Goal: Share content: Share content

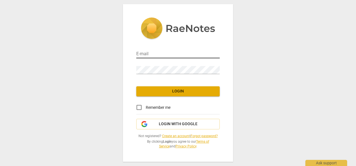
click at [161, 53] on input "email" at bounding box center [177, 54] width 83 height 8
type input "kamiliak38@gmail.com"
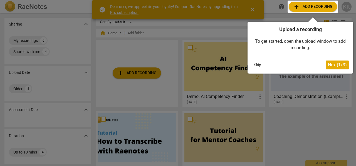
click at [339, 67] on span "Next ( 1 / 3 )" at bounding box center [336, 64] width 19 height 5
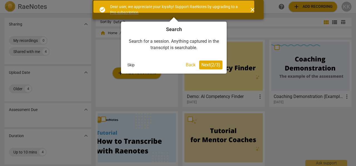
click at [218, 63] on span "Next ( 2 / 3 )" at bounding box center [210, 64] width 19 height 5
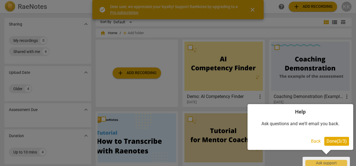
click at [334, 143] on span "Done ( 3 / 3 )" at bounding box center [336, 141] width 20 height 5
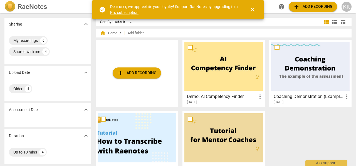
click at [314, 9] on span "add Add recording" at bounding box center [312, 6] width 39 height 7
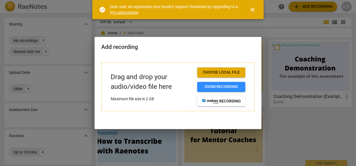
click at [224, 76] on button "Choose local file" at bounding box center [221, 72] width 48 height 10
click at [237, 89] on span "Zoom recording" at bounding box center [220, 87] width 39 height 6
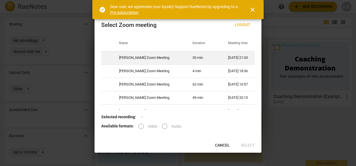
click at [186, 57] on td "30 min" at bounding box center [203, 57] width 35 height 13
radio input "true"
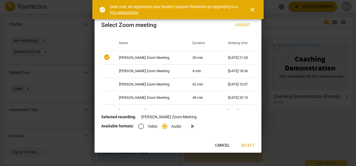
click at [254, 143] on button "Select" at bounding box center [247, 146] width 23 height 10
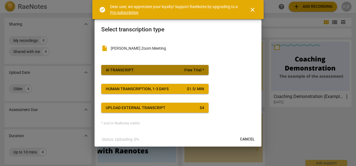
drag, startPoint x: 149, startPoint y: 69, endPoint x: 142, endPoint y: 69, distance: 7.5
click at [142, 69] on span "AI Transcript Free Trial *" at bounding box center [155, 70] width 98 height 6
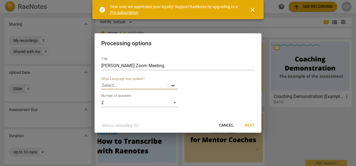
click at [172, 0] on body "RaeNotes search help add Add recording KK Sharing expand_more My recordings 0 S…" at bounding box center [178, 0] width 356 height 0
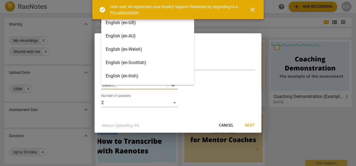
scroll to position [16, 0]
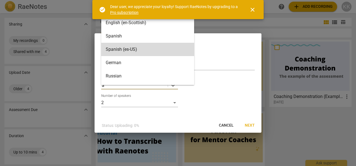
type input "ar"
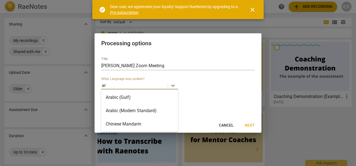
click at [142, 110] on div "Arabic (Modern Standard)" at bounding box center [139, 110] width 77 height 13
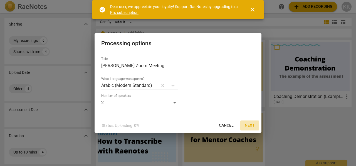
click at [251, 124] on span "Next" at bounding box center [249, 126] width 10 height 6
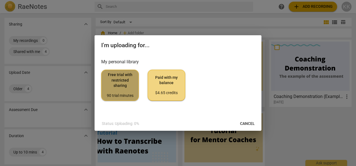
click at [124, 80] on span "Free trial with restricted sharing 90 trial minutes" at bounding box center [120, 85] width 28 height 26
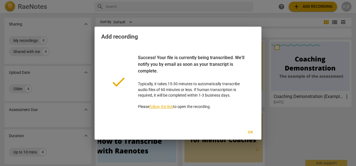
click at [169, 108] on link "follow the link" at bounding box center [161, 106] width 24 height 4
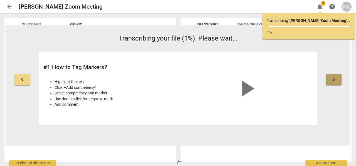
click at [338, 83] on button "keyboard_arrow_right" at bounding box center [334, 79] width 16 height 11
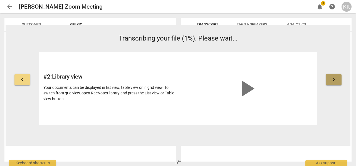
click at [338, 83] on button "keyboard_arrow_right" at bounding box center [334, 79] width 16 height 11
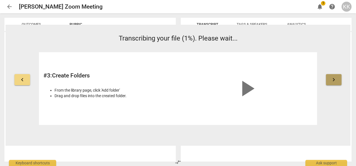
click at [337, 82] on button "keyboard_arrow_right" at bounding box center [334, 79] width 16 height 11
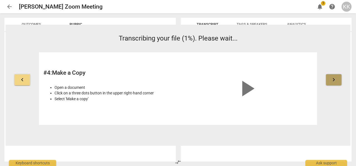
click at [337, 82] on button "keyboard_arrow_right" at bounding box center [334, 79] width 16 height 11
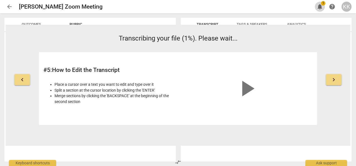
click at [318, 5] on span "notifications" at bounding box center [319, 6] width 7 height 7
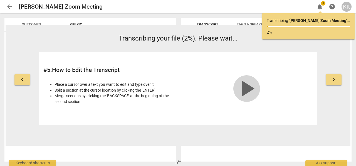
click at [248, 84] on span "play_arrow" at bounding box center [246, 88] width 27 height 27
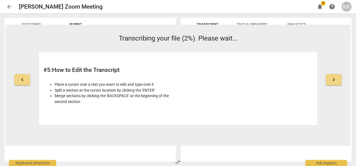
click at [319, 8] on span "notifications" at bounding box center [319, 6] width 7 height 7
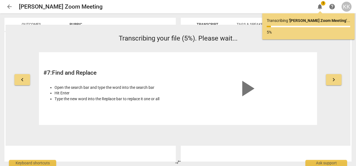
click at [22, 84] on button "keyboard_arrow_left" at bounding box center [22, 79] width 16 height 11
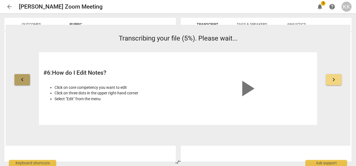
click at [22, 84] on button "keyboard_arrow_left" at bounding box center [22, 79] width 16 height 11
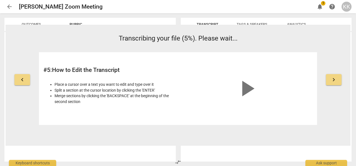
click at [22, 84] on button "keyboard_arrow_left" at bounding box center [22, 79] width 16 height 11
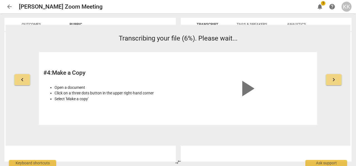
click at [22, 85] on button "keyboard_arrow_left" at bounding box center [22, 79] width 16 height 11
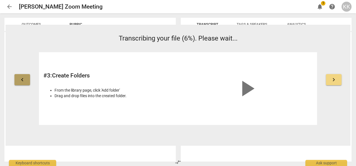
click at [22, 85] on button "keyboard_arrow_left" at bounding box center [22, 79] width 16 height 11
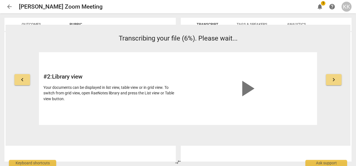
click at [23, 84] on button "keyboard_arrow_left" at bounding box center [22, 79] width 16 height 11
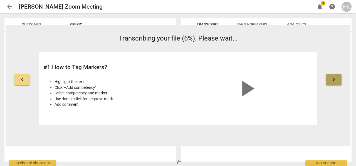
click at [331, 82] on span "keyboard_arrow_right" at bounding box center [333, 79] width 7 height 7
click at [331, 81] on span "keyboard_arrow_right" at bounding box center [333, 79] width 7 height 7
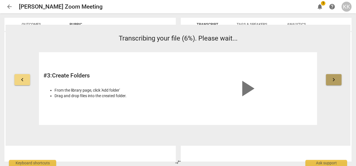
click at [326, 80] on button "keyboard_arrow_right" at bounding box center [334, 79] width 16 height 11
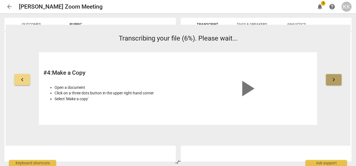
click at [336, 80] on span "keyboard_arrow_right" at bounding box center [333, 79] width 7 height 7
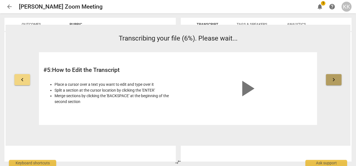
click at [336, 80] on span "keyboard_arrow_right" at bounding box center [333, 79] width 7 height 7
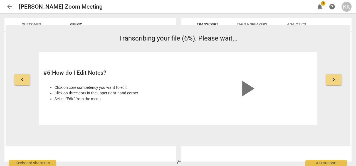
click at [336, 80] on span "keyboard_arrow_right" at bounding box center [333, 79] width 7 height 7
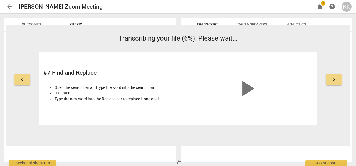
click at [336, 80] on span "keyboard_arrow_right" at bounding box center [333, 79] width 7 height 7
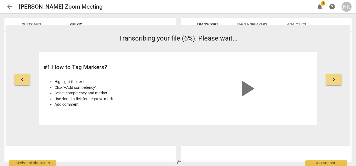
click at [336, 80] on span "keyboard_arrow_right" at bounding box center [333, 79] width 7 height 7
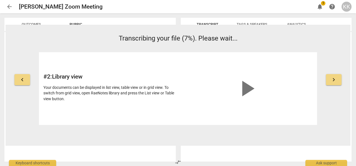
click at [237, 12] on div "arrow_back [PERSON_NAME] Zoom Meeting edit notifications 1 help KK" at bounding box center [177, 6] width 347 height 13
click at [9, 9] on span "arrow_back" at bounding box center [9, 6] width 7 height 7
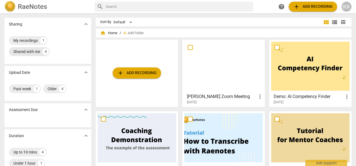
click at [34, 51] on div "Shared with me" at bounding box center [26, 52] width 27 height 6
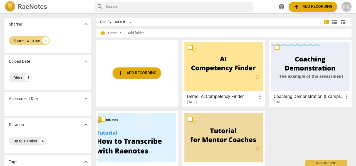
click at [87, 24] on span "expand_more" at bounding box center [85, 24] width 7 height 7
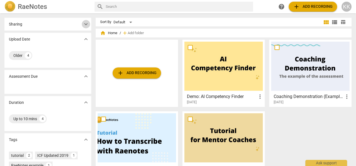
click at [86, 24] on span "expand_more" at bounding box center [85, 24] width 7 height 7
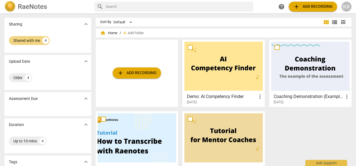
click at [23, 7] on h2 "RaeNotes" at bounding box center [32, 7] width 29 height 8
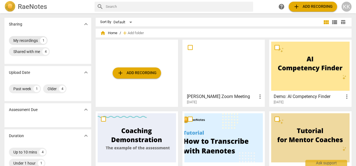
click at [29, 41] on div "My recordings" at bounding box center [25, 41] width 24 height 6
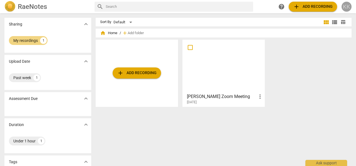
click at [346, 7] on div "KK" at bounding box center [346, 7] width 10 height 10
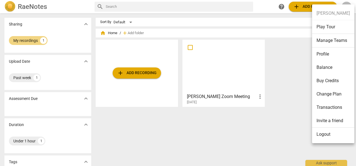
click at [303, 33] on div at bounding box center [178, 83] width 356 height 166
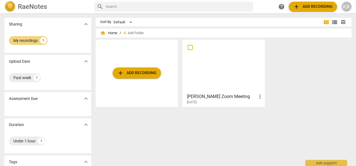
click at [22, 10] on h2 "RaeNotes" at bounding box center [32, 7] width 29 height 8
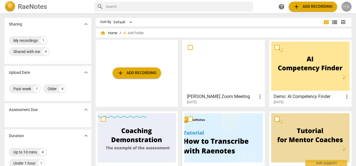
click at [349, 9] on div "KK" at bounding box center [346, 7] width 10 height 10
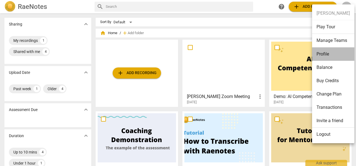
click at [335, 52] on li "Profile" at bounding box center [333, 53] width 42 height 13
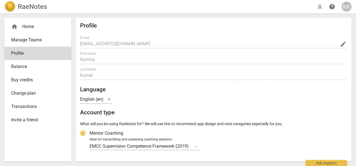
radio input "false"
click at [42, 65] on span "Balance" at bounding box center [35, 66] width 49 height 7
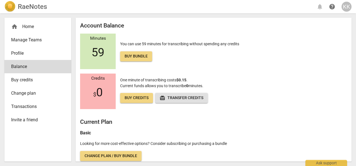
scroll to position [4, 0]
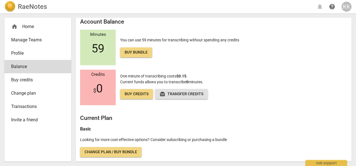
click at [28, 6] on h2 "RaeNotes" at bounding box center [32, 7] width 29 height 8
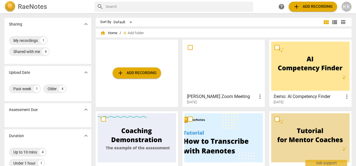
click at [284, 6] on span "help" at bounding box center [281, 6] width 7 height 7
click at [323, 7] on span "add Add recording" at bounding box center [312, 6] width 39 height 7
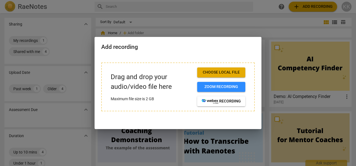
click at [269, 27] on div at bounding box center [178, 83] width 356 height 166
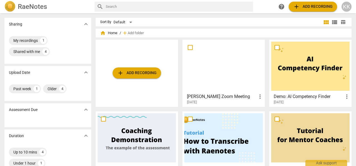
click at [346, 9] on div "KK" at bounding box center [346, 7] width 10 height 10
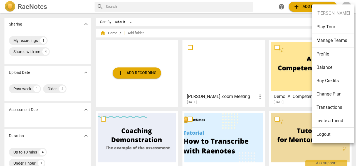
drag, startPoint x: 263, startPoint y: 28, endPoint x: 171, endPoint y: 43, distance: 93.3
click at [260, 28] on div at bounding box center [178, 83] width 356 height 166
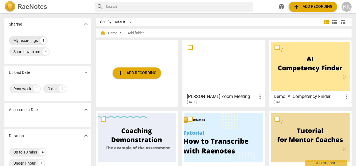
click at [42, 42] on div "1" at bounding box center [43, 40] width 7 height 7
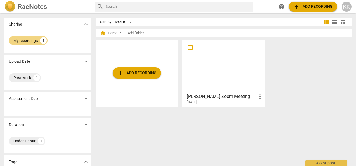
click at [218, 76] on div at bounding box center [223, 66] width 78 height 49
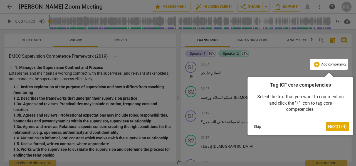
click at [332, 125] on span "Next ( 1 / 4 )" at bounding box center [336, 126] width 19 height 5
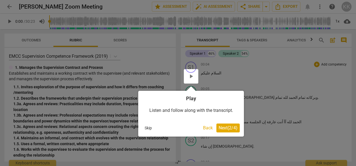
click at [232, 129] on span "Next ( 2 / 4 )" at bounding box center [227, 127] width 19 height 5
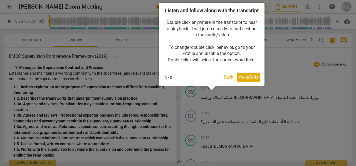
click at [248, 80] on span "Next ( 3 / 4 )" at bounding box center [248, 76] width 19 height 5
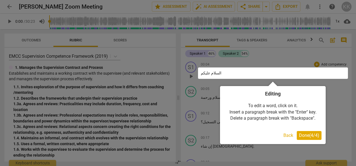
click at [306, 136] on span "Done ( 4 / 4 )" at bounding box center [309, 135] width 20 height 5
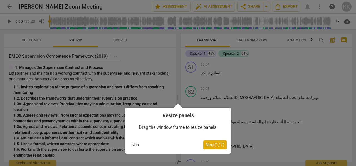
click at [211, 143] on span "Next ( 1 / 7 )" at bounding box center [214, 144] width 19 height 5
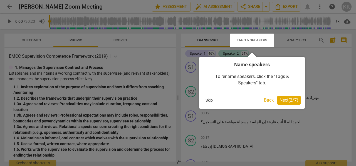
click at [283, 99] on span "Next ( 2 / 7 )" at bounding box center [288, 99] width 19 height 5
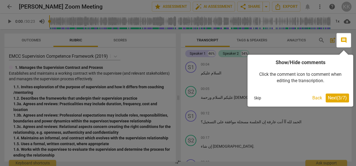
click at [335, 99] on span "Next ( 3 / 7 )" at bounding box center [336, 97] width 19 height 5
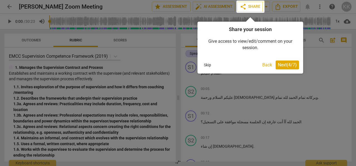
click at [287, 65] on span "Next ( 4 / 7 )" at bounding box center [286, 64] width 19 height 5
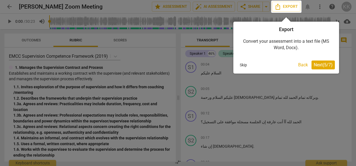
click at [319, 65] on span "Next ( 5 / 7 )" at bounding box center [322, 64] width 19 height 5
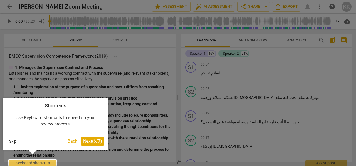
click at [13, 142] on button "Skip" at bounding box center [13, 141] width 12 height 8
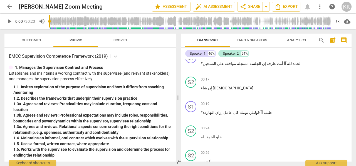
scroll to position [83, 0]
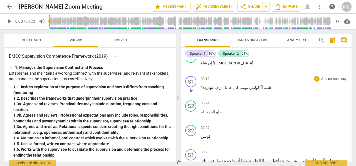
drag, startPoint x: 207, startPoint y: 76, endPoint x: 183, endPoint y: 91, distance: 29.0
click at [183, 91] on div "S1 play_arrow pause 00:19 + Add competency keyboard_arrow_right طيب آآ قوليلي ي…" at bounding box center [266, 86] width 171 height 24
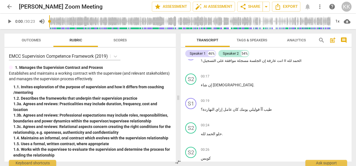
scroll to position [0, 0]
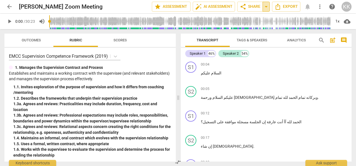
click at [268, 7] on span "arrow_drop_down" at bounding box center [265, 6] width 7 height 7
click at [251, 8] on span "share Share" at bounding box center [249, 6] width 21 height 7
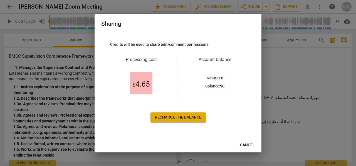
drag, startPoint x: 247, startPoint y: 146, endPoint x: 283, endPoint y: 88, distance: 67.6
click at [247, 146] on span "Cancel" at bounding box center [247, 145] width 15 height 6
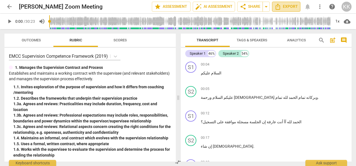
click at [291, 7] on span "Export" at bounding box center [285, 6] width 23 height 7
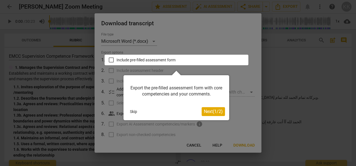
click at [209, 111] on span "Next ( 1 / 2 )" at bounding box center [213, 111] width 19 height 5
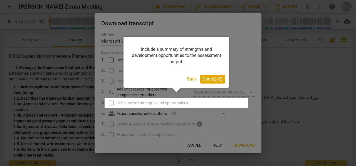
click at [210, 84] on button "Done ( 2 / 2 )" at bounding box center [212, 79] width 25 height 9
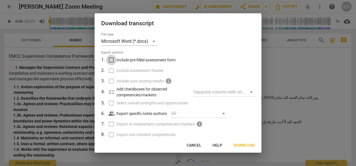
click at [112, 59] on input "Include pre-filled assessment form" at bounding box center [111, 60] width 11 height 11
checkbox input "true"
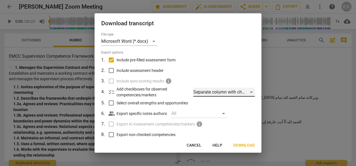
click at [233, 92] on div "Separate column with check marks" at bounding box center [223, 92] width 61 height 9
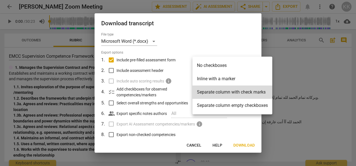
click at [233, 92] on li "Separate column with check marks" at bounding box center [232, 92] width 80 height 13
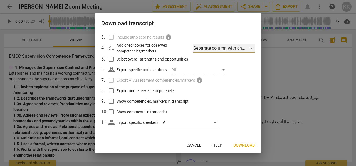
scroll to position [44, 0]
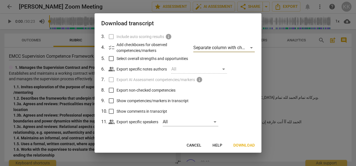
click at [241, 143] on span "Download" at bounding box center [243, 146] width 21 height 6
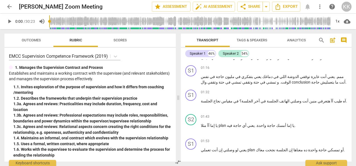
scroll to position [333, 0]
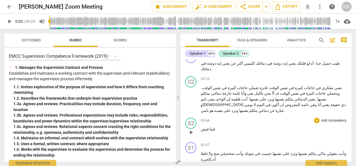
click at [268, 126] on p "فما فيش ." at bounding box center [274, 129] width 146 height 6
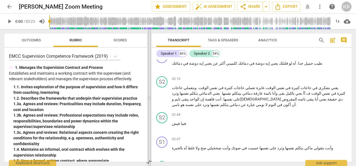
scroll to position [327, 0]
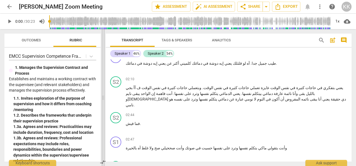
drag, startPoint x: 179, startPoint y: 96, endPoint x: 104, endPoint y: 91, distance: 75.1
click at [104, 91] on span at bounding box center [102, 97] width 3 height 137
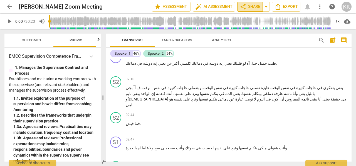
click at [252, 7] on span "share Share" at bounding box center [249, 6] width 21 height 7
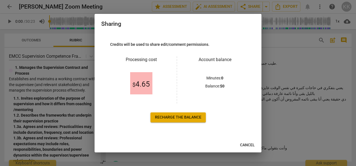
click at [142, 82] on span "$ 4.65" at bounding box center [140, 84] width 17 height 8
click at [290, 58] on div at bounding box center [178, 83] width 356 height 166
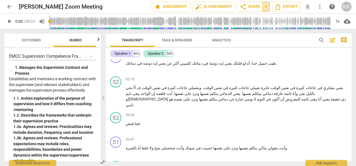
click at [267, 11] on button "arrow_drop_down" at bounding box center [265, 7] width 7 height 10
click at [265, 16] on li "Available only to you" at bounding box center [243, 16] width 49 height 9
click at [247, 16] on span "Available only to you" at bounding box center [242, 16] width 32 height 5
click at [259, 6] on span "share Share" at bounding box center [249, 6] width 21 height 7
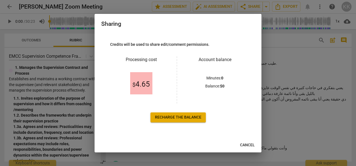
click at [187, 114] on link "Recharge the balance" at bounding box center [177, 117] width 55 height 10
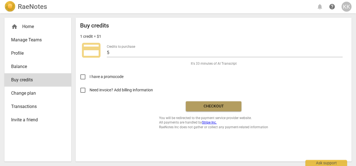
click at [229, 106] on span "Checkout" at bounding box center [213, 107] width 47 height 6
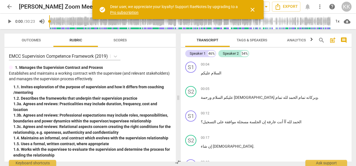
click at [254, 8] on span "close" at bounding box center [252, 9] width 7 height 7
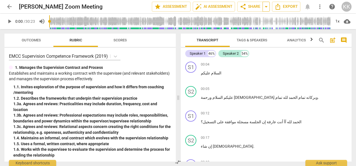
click at [263, 5] on span "arrow_drop_down" at bounding box center [265, 6] width 7 height 7
click at [254, 5] on span "share Share" at bounding box center [249, 6] width 21 height 7
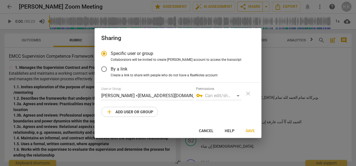
radio input "false"
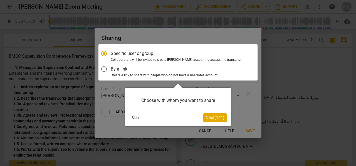
click at [217, 119] on span "Next ( 1 / 4 )" at bounding box center [214, 117] width 19 height 5
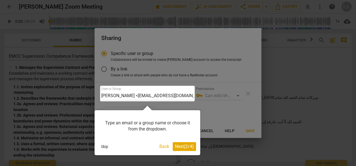
click at [185, 145] on span "Next ( 2 / 4 )" at bounding box center [184, 146] width 19 height 5
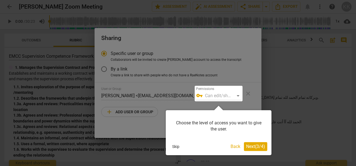
click at [254, 146] on span "Next ( 3 / 4 )" at bounding box center [255, 146] width 19 height 5
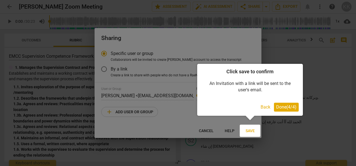
click at [288, 109] on span "Done ( 4 / 4 )" at bounding box center [286, 106] width 20 height 5
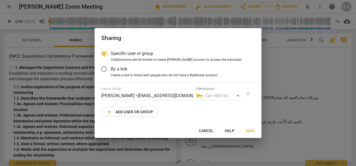
click at [125, 69] on span "By a link" at bounding box center [119, 69] width 17 height 6
click at [111, 69] on input "By a link" at bounding box center [103, 68] width 13 height 13
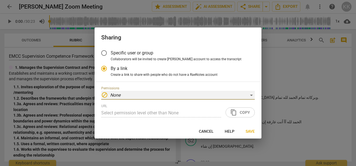
click at [136, 93] on div "block None" at bounding box center [177, 95] width 153 height 9
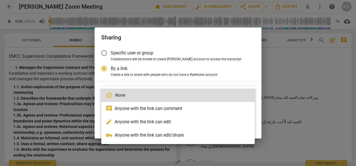
click at [148, 133] on li "vpn_key Anyone with the link can edit/share" at bounding box center [177, 135] width 153 height 13
radio input "false"
type input "https://app.raenotes.com/meeting/a874a3ef6bed4d1e96bfde82615ed413?success=5"
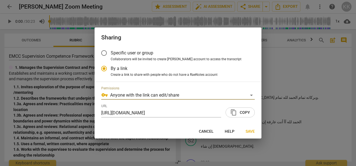
click at [240, 115] on span "content_copy Copy" at bounding box center [240, 112] width 20 height 7
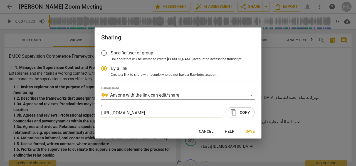
click at [252, 130] on span "Save" at bounding box center [249, 132] width 9 height 6
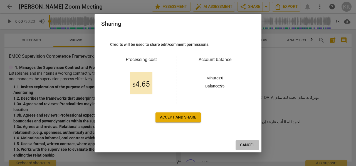
click at [256, 143] on button "Cancel" at bounding box center [247, 145] width 24 height 10
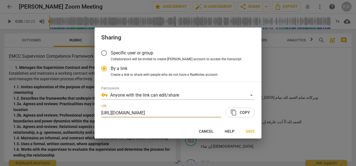
scroll to position [0, 50]
click at [213, 130] on span "Cancel" at bounding box center [206, 132] width 15 height 6
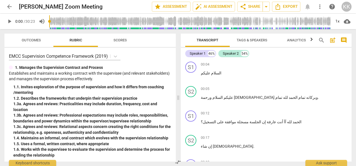
radio input "false"
click at [260, 5] on span "share Share" at bounding box center [249, 6] width 21 height 7
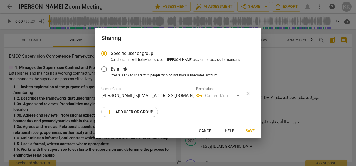
drag, startPoint x: 212, startPoint y: 128, endPoint x: 213, endPoint y: 121, distance: 7.3
click at [212, 128] on span "Cancel" at bounding box center [206, 131] width 15 height 6
radio input "false"
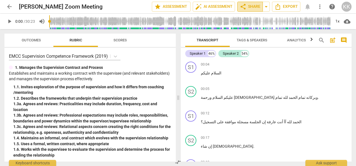
click at [255, 9] on span "share Share" at bounding box center [249, 6] width 21 height 7
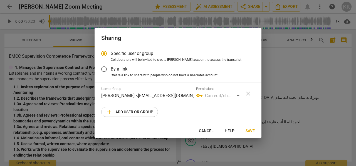
radio input "false"
click at [122, 72] on label "By a link" at bounding box center [173, 68] width 153 height 13
click at [111, 72] on input "By a link" at bounding box center [103, 68] width 13 height 13
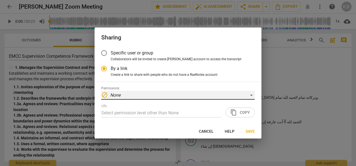
click at [137, 96] on div "block None" at bounding box center [177, 95] width 153 height 9
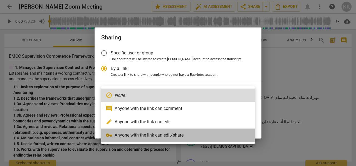
click at [141, 140] on li "vpn_key Anyone with the link can edit/share" at bounding box center [177, 135] width 153 height 13
radio input "false"
type input "https://app.raenotes.com/meeting/a874a3ef6bed4d1e96bfde82615ed413?success=5"
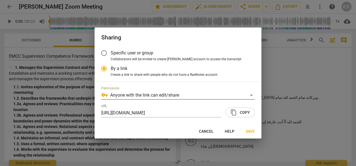
click at [247, 131] on span "Save" at bounding box center [249, 132] width 9 height 6
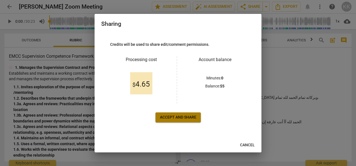
click at [172, 118] on span "Accept and share" at bounding box center [178, 118] width 36 height 6
